Goal: Task Accomplishment & Management: Use online tool/utility

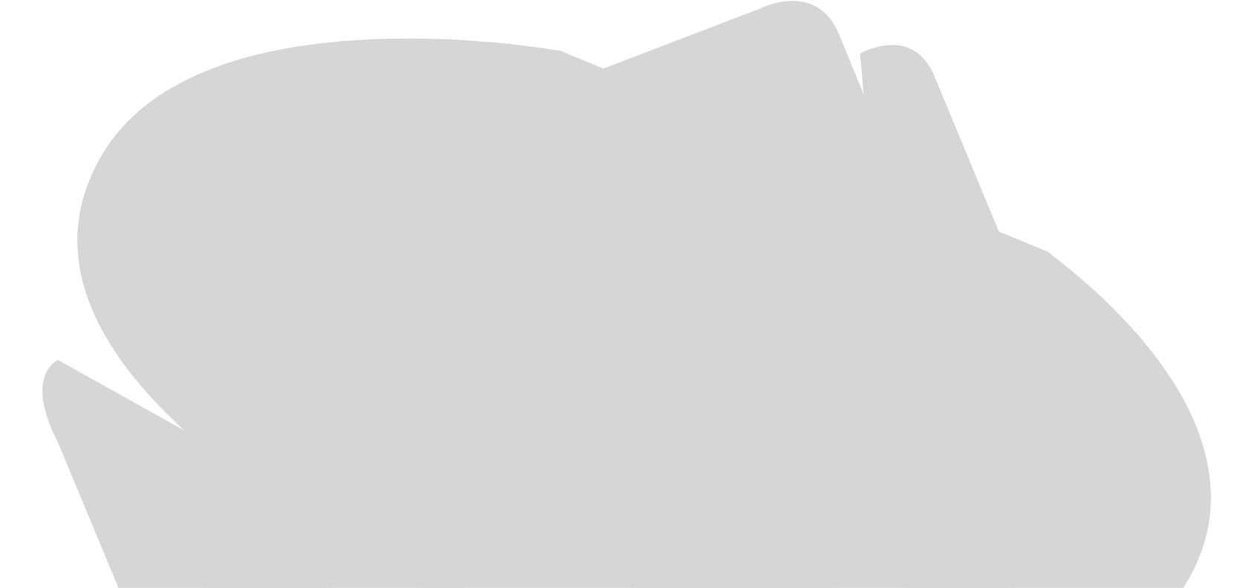
scroll to position [702, 0]
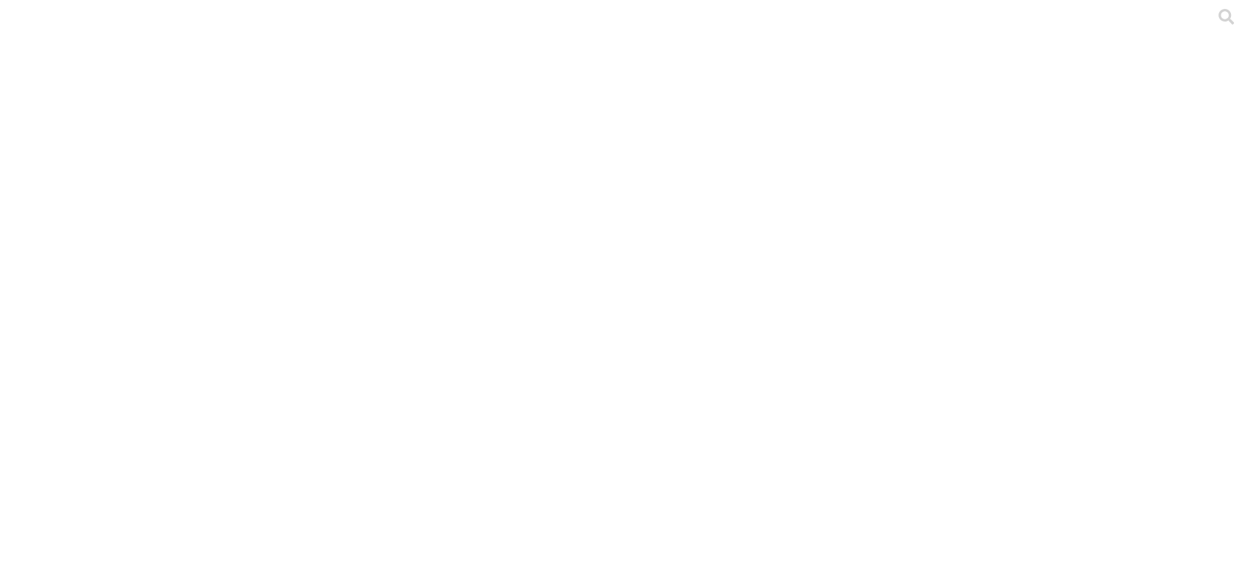
scroll to position [0, 0]
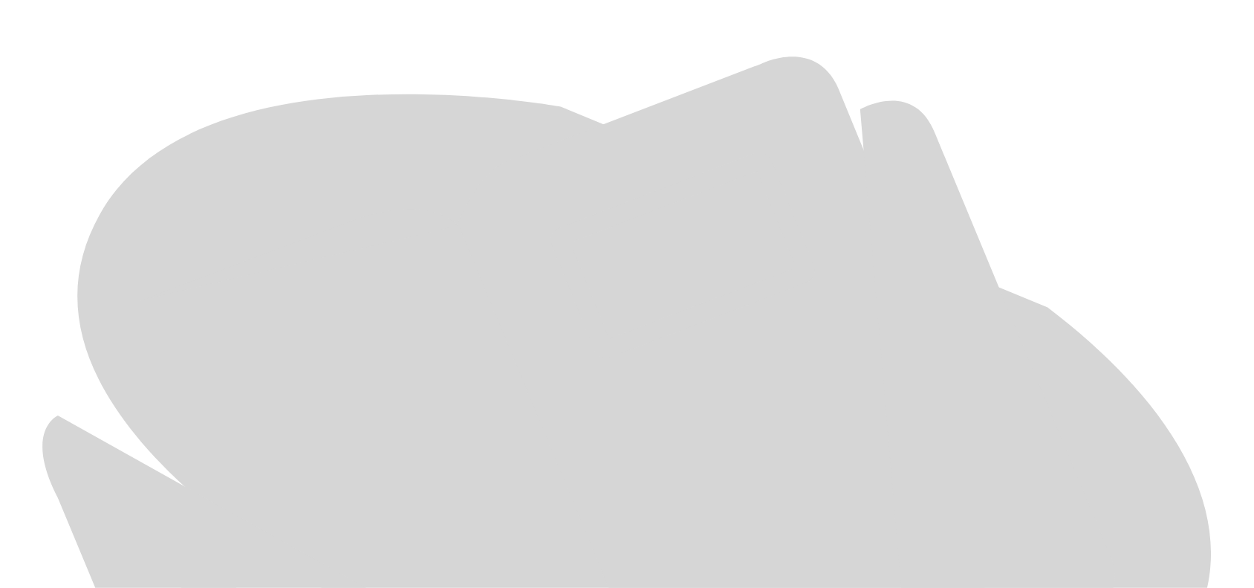
scroll to position [702, 0]
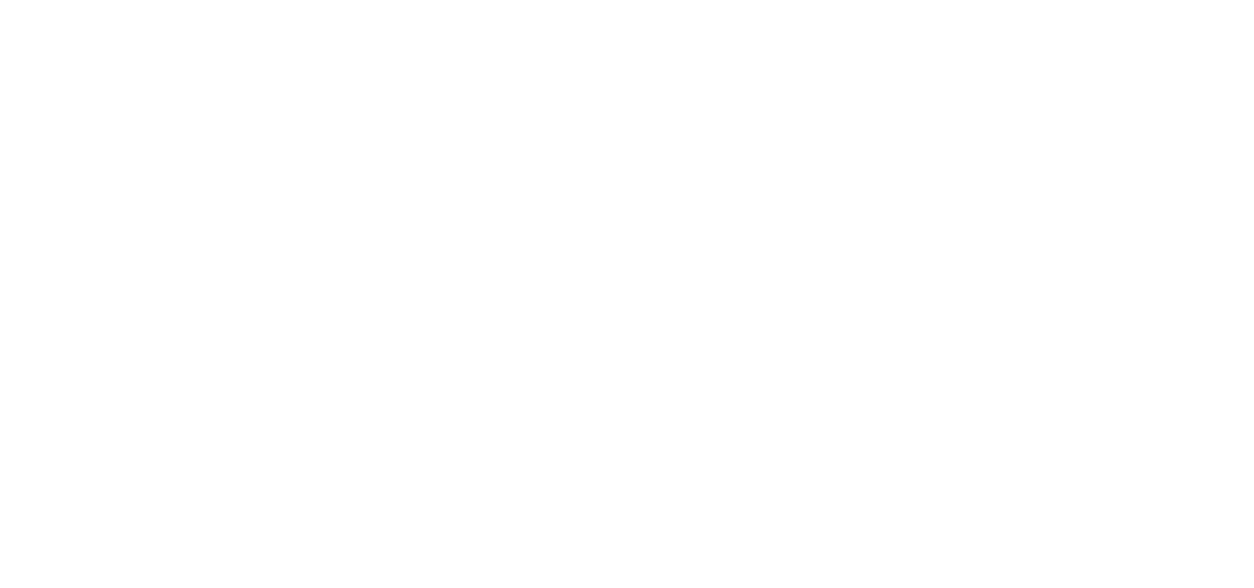
scroll to position [0, 0]
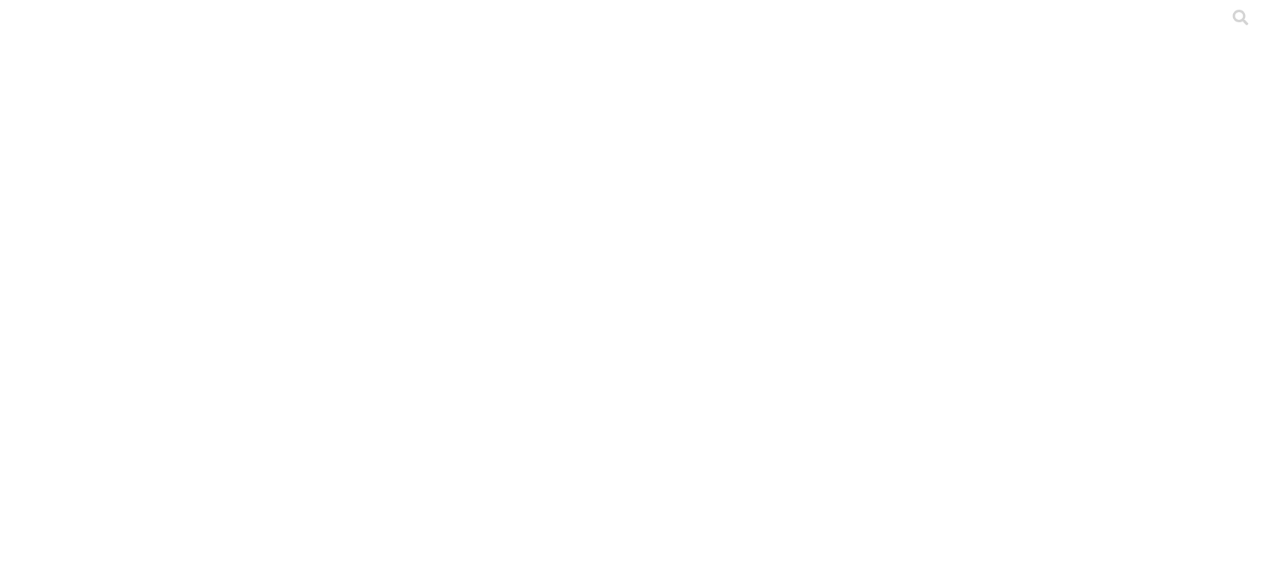
drag, startPoint x: 193, startPoint y: 178, endPoint x: 488, endPoint y: 214, distance: 297.2
copy link "Supercerdo_04_06_19_08_2025.csv"
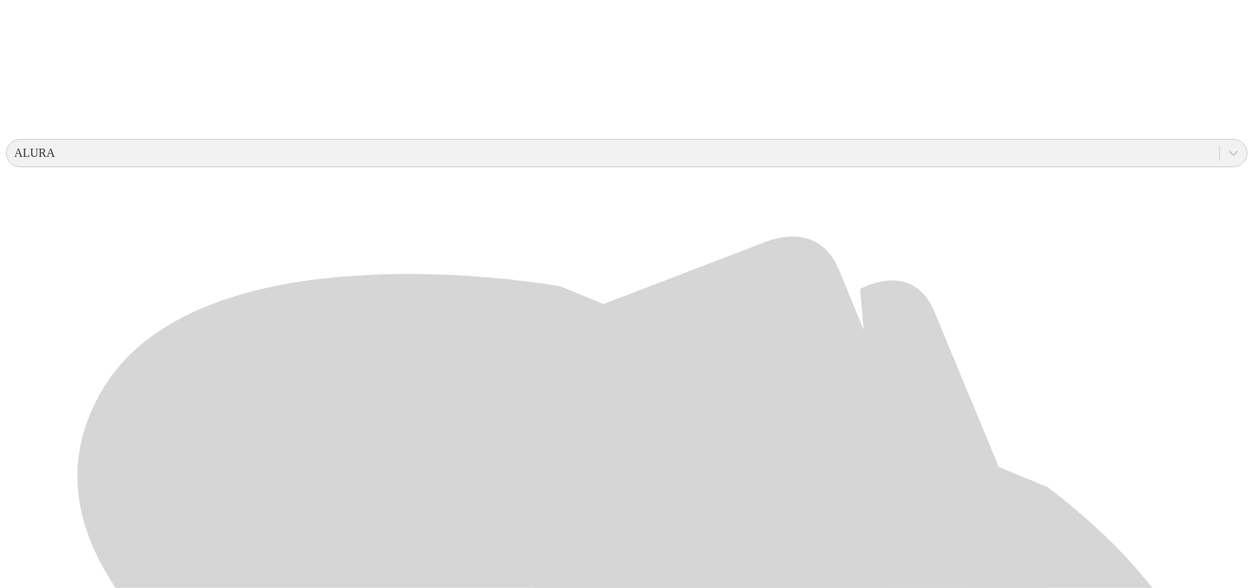
scroll to position [702, 0]
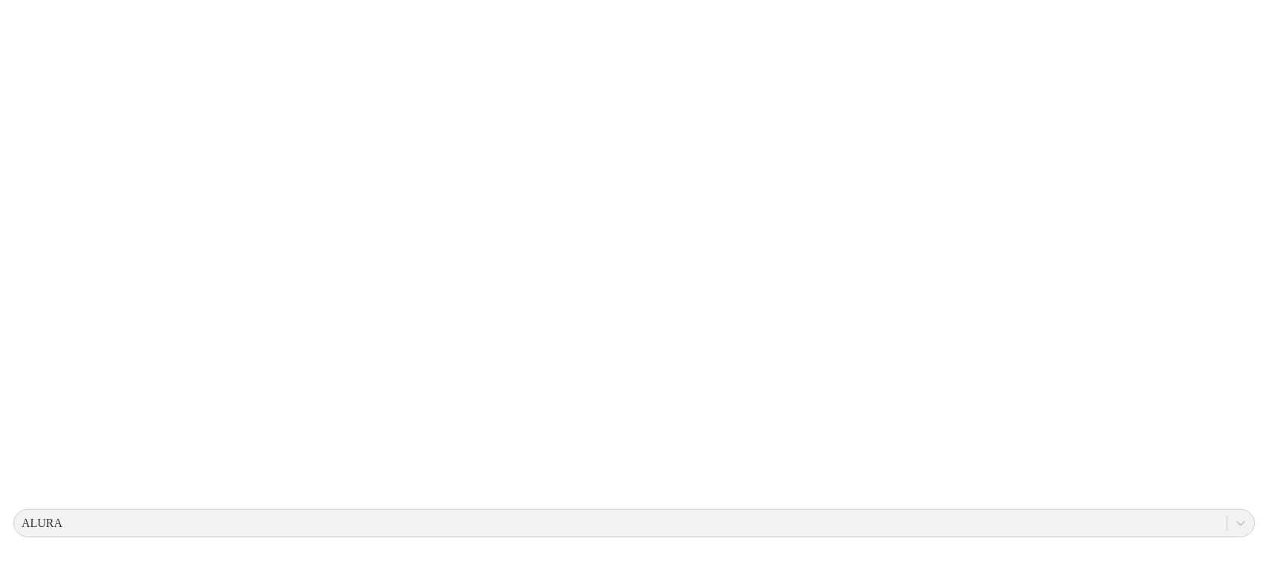
scroll to position [0, 0]
